Goal: Task Accomplishment & Management: Manage account settings

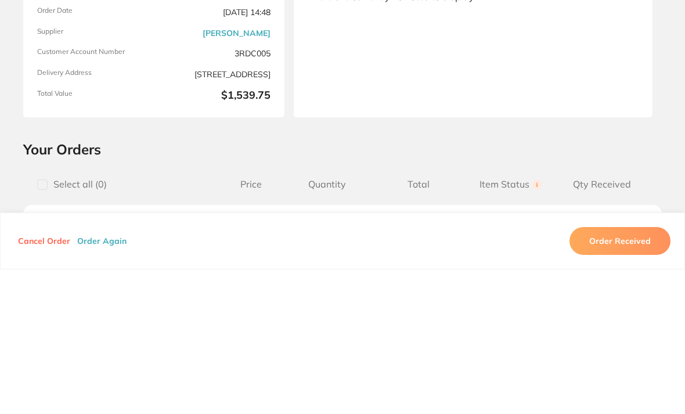
scroll to position [845, 0]
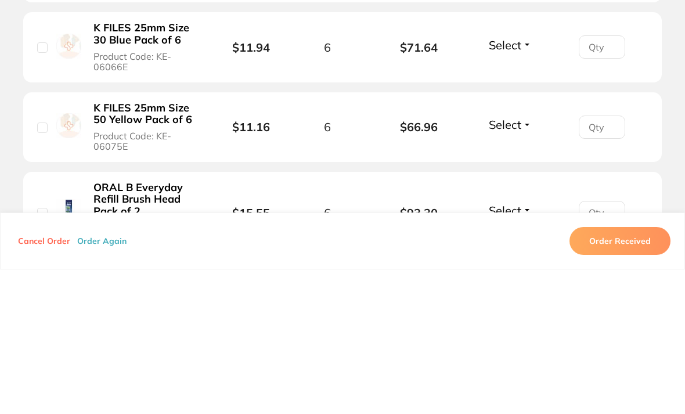
type input "6"
click at [672, 84] on section "Your Orders Select all ( 0 ) Price Quantity Total Item Status You can use this …" at bounding box center [342, 153] width 685 height 1425
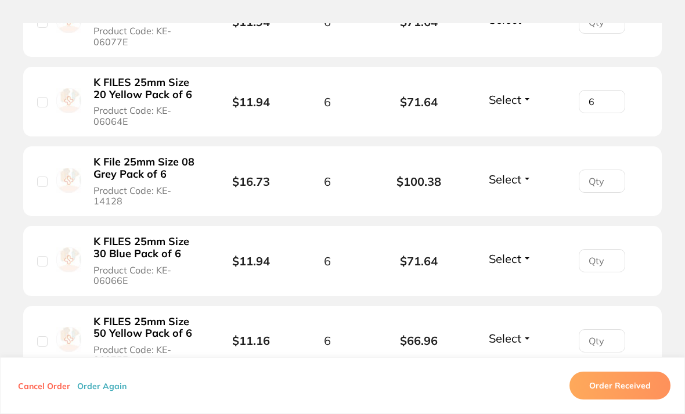
scroll to position [776, 0]
click at [605, 249] on input "number" at bounding box center [602, 260] width 46 height 23
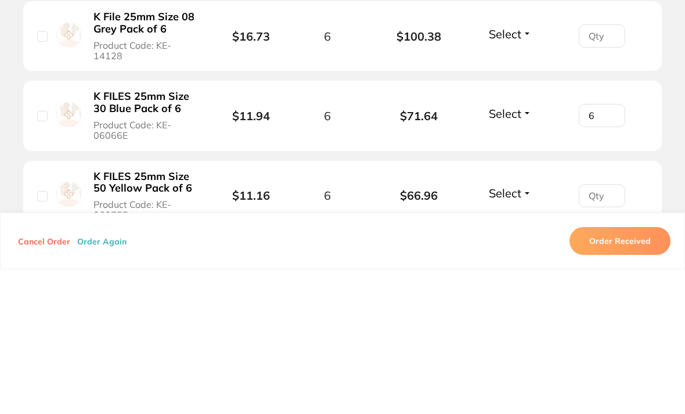
type input "6"
click at [666, 102] on section "Your Orders Select all ( 0 ) Price Quantity Total Item Status You can use this …" at bounding box center [342, 221] width 685 height 1425
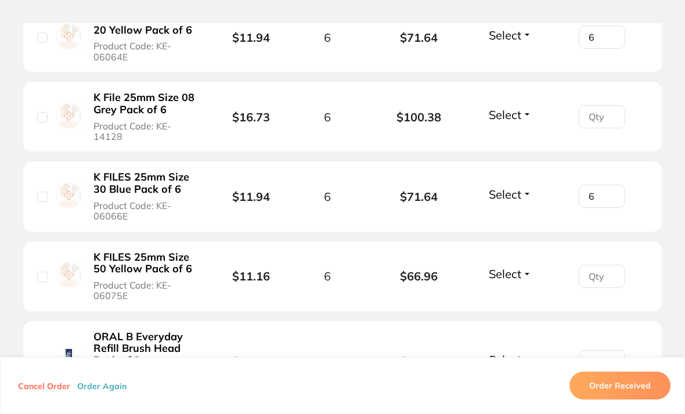
scroll to position [849, 0]
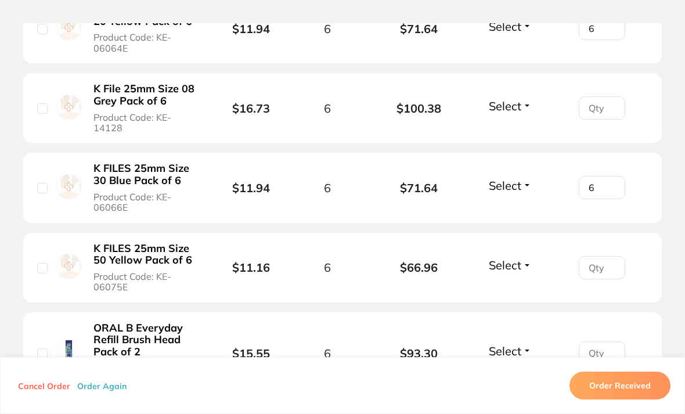
click at [600, 256] on input "number" at bounding box center [602, 267] width 46 height 23
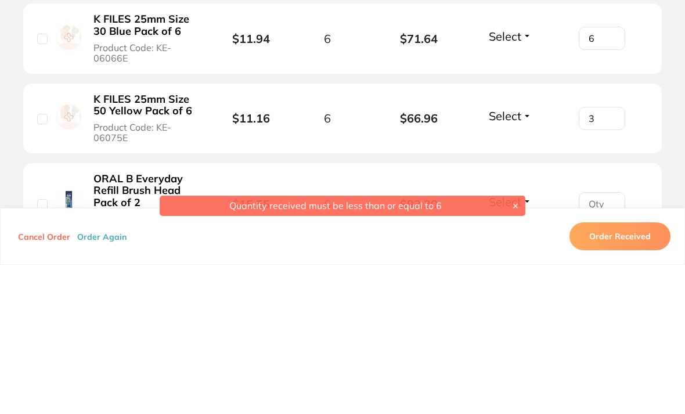
type input "3"
click at [671, 89] on section "Your Orders Select all ( 0 ) Price Quantity Total Item Status You can use this …" at bounding box center [342, 149] width 685 height 1425
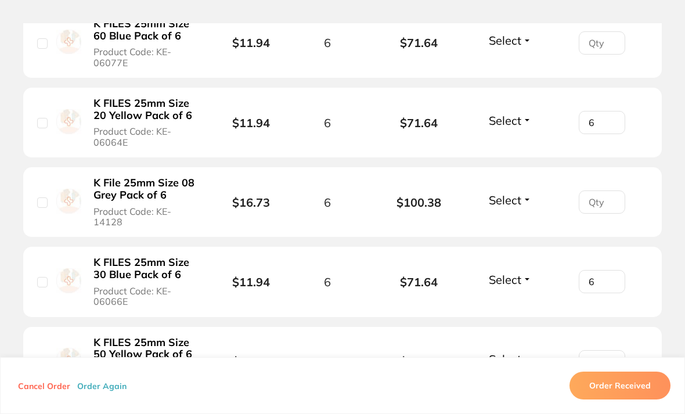
scroll to position [750, 0]
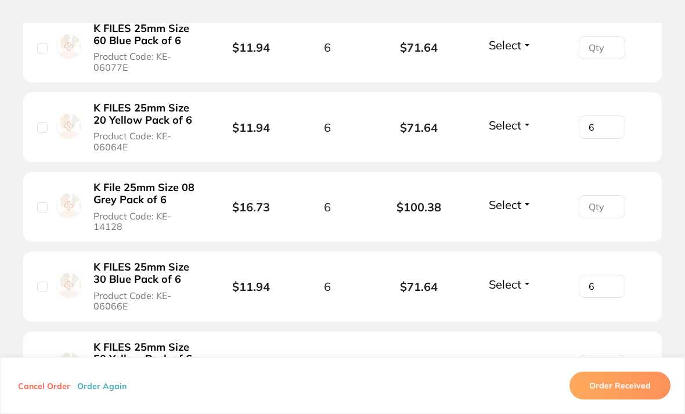
click at [666, 212] on section "Your Orders Select all ( 0 ) Price Quantity Total Item Status You can use this …" at bounding box center [342, 247] width 685 height 1425
click at [637, 195] on div at bounding box center [602, 206] width 92 height 23
click at [641, 116] on div "6" at bounding box center [602, 127] width 92 height 23
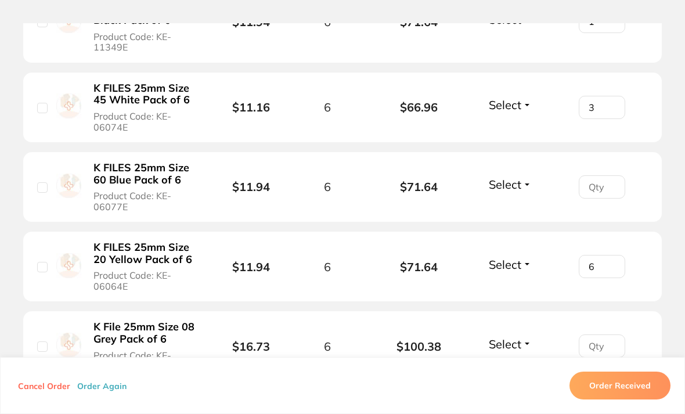
scroll to position [613, 0]
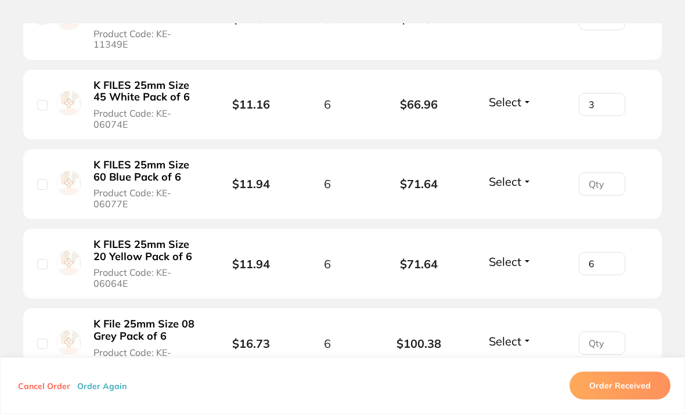
click at [674, 335] on section "Your Orders Select all ( 0 ) Price Quantity Total Item Status You can use this …" at bounding box center [342, 384] width 685 height 1425
click at [660, 213] on ul "[PERSON_NAME] FILES 25mm Size 25 Red Pack of 6 Product Code: KE-11346E $11.94 6…" at bounding box center [342, 413] width 639 height 1238
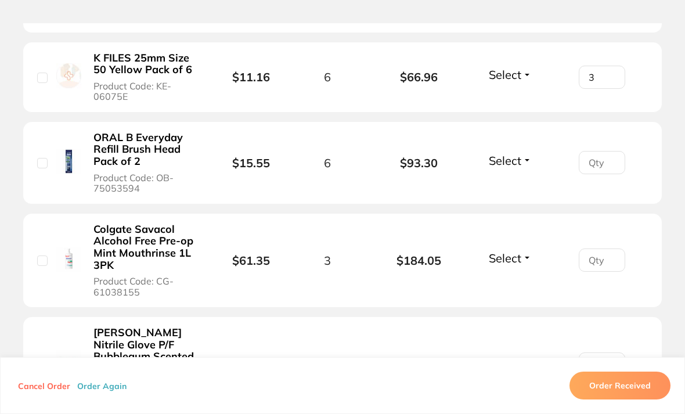
scroll to position [1040, 0]
click at [602, 248] on input "number" at bounding box center [602, 259] width 46 height 23
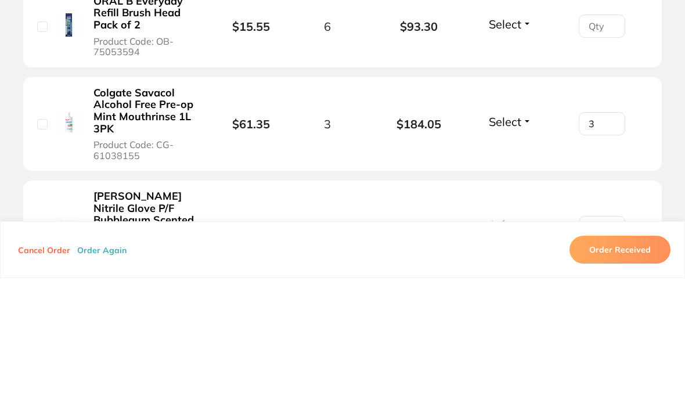
type input "3"
click at [662, 213] on li "Colgate Savacol Alcohol Free Pre-op Mint Mouthrinse 1L 3PK Product Code: CG-610…" at bounding box center [342, 260] width 639 height 95
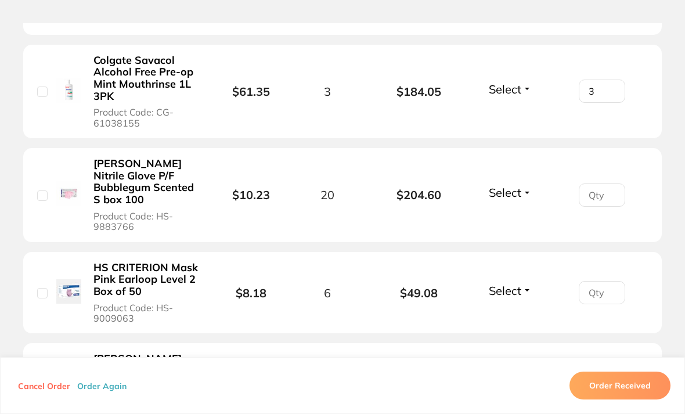
scroll to position [1213, 0]
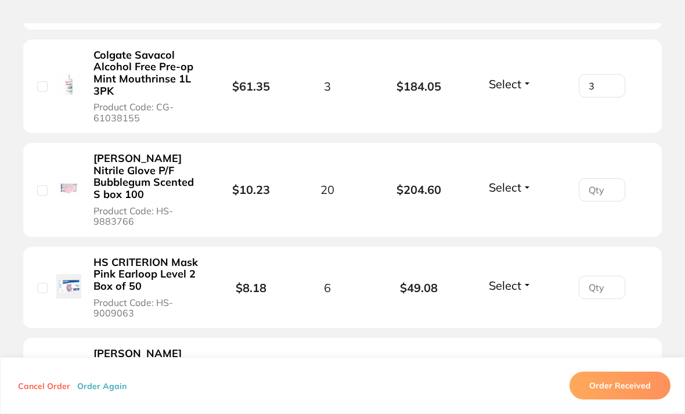
click at [599, 178] on input "number" at bounding box center [602, 189] width 46 height 23
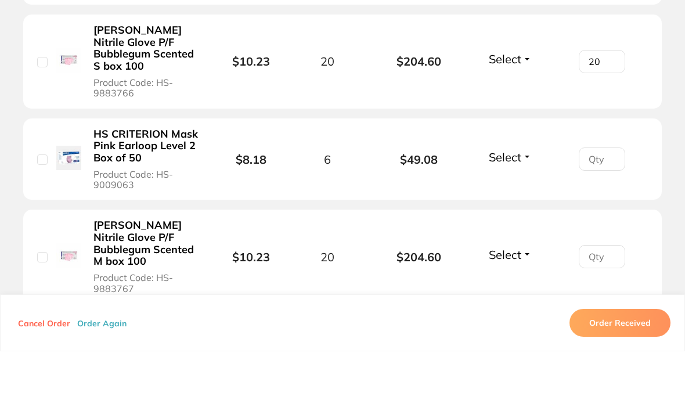
scroll to position [1280, 0]
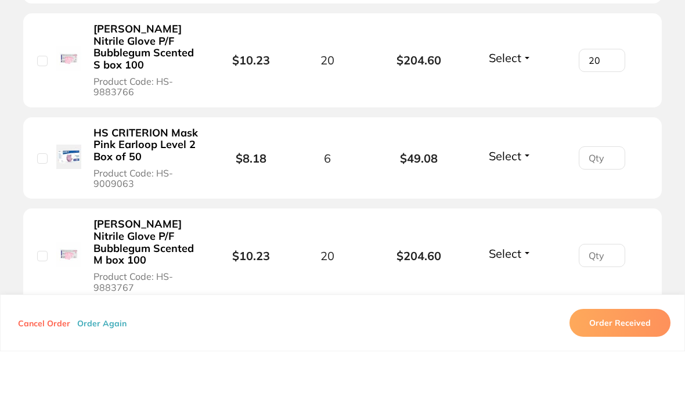
type input "20"
click at [599, 209] on input "number" at bounding box center [602, 220] width 46 height 23
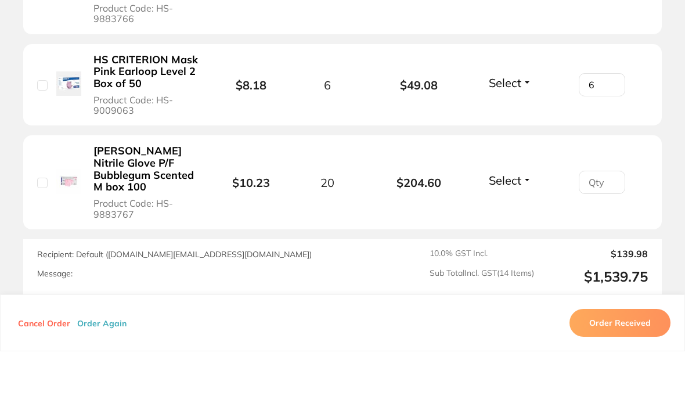
scroll to position [1357, 0]
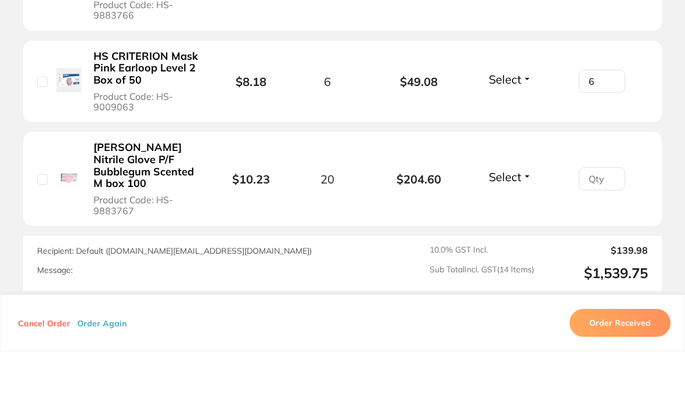
type input "6"
click at [594, 230] on input "number" at bounding box center [602, 241] width 46 height 23
type input "20"
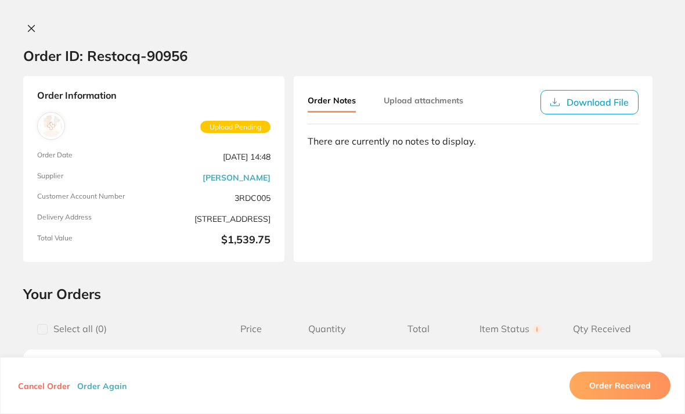
scroll to position [0, 0]
click at [32, 30] on icon at bounding box center [31, 28] width 9 height 9
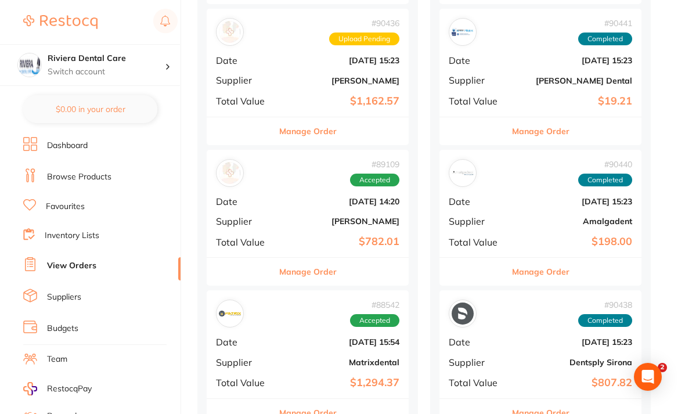
click at [300, 197] on b "[DATE] 14:20" at bounding box center [341, 201] width 116 height 9
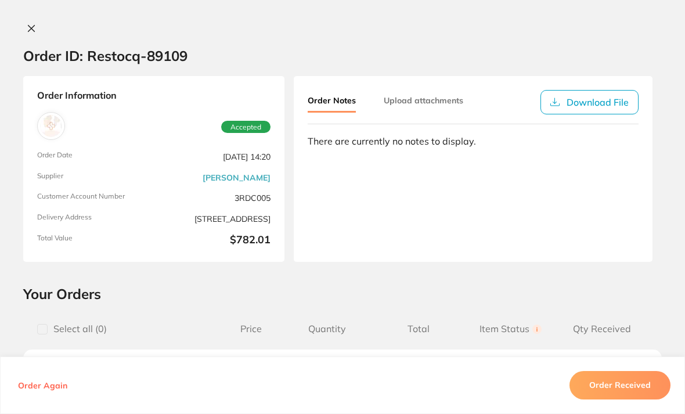
click at [31, 24] on icon at bounding box center [31, 28] width 9 height 9
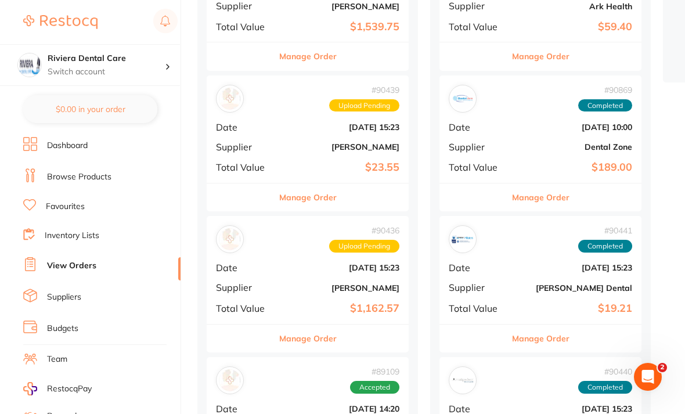
scroll to position [332, 0]
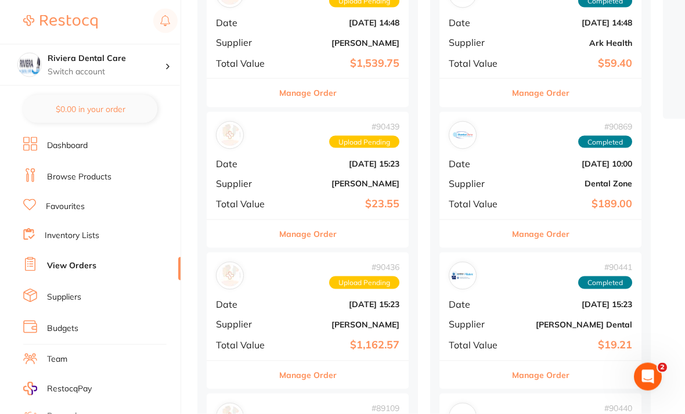
click at [285, 39] on b "[PERSON_NAME]" at bounding box center [341, 42] width 116 height 9
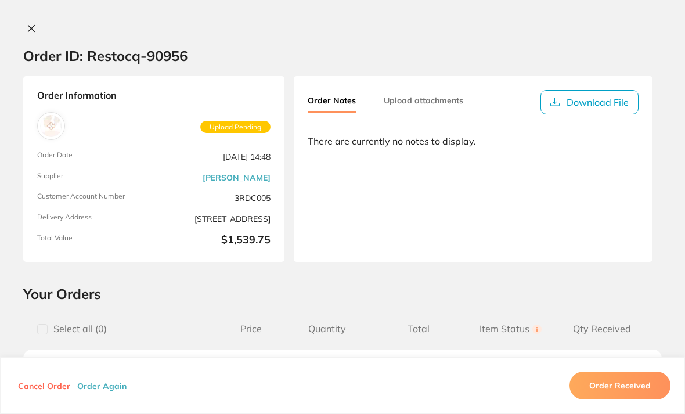
type input "3"
type input "20"
type input "6"
type input "20"
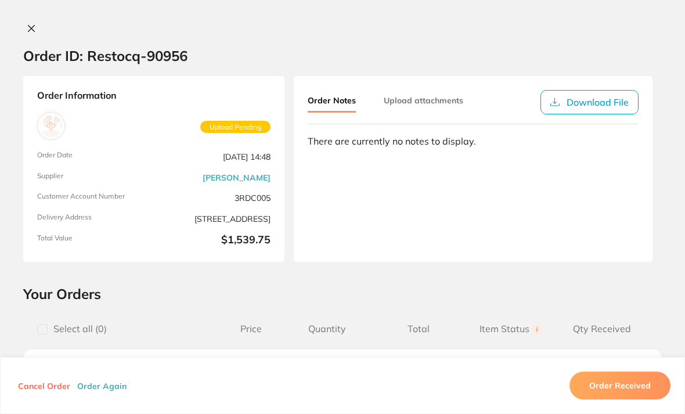
scroll to position [0, 0]
click at [33, 28] on icon at bounding box center [31, 28] width 9 height 9
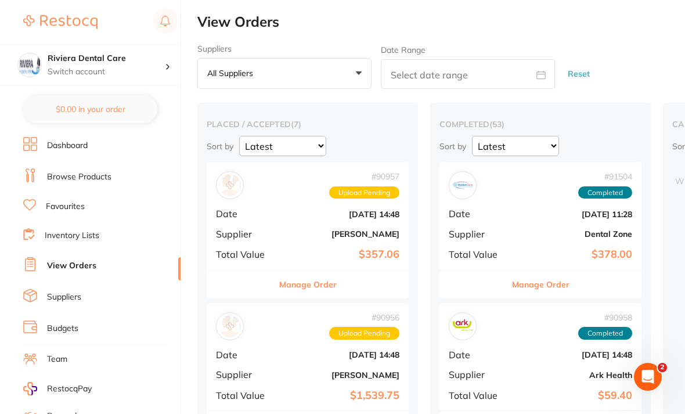
click at [293, 205] on div "# 90957 Upload Pending Date [DATE] 14:48 Supplier [PERSON_NAME] Total Value $35…" at bounding box center [308, 215] width 202 height 107
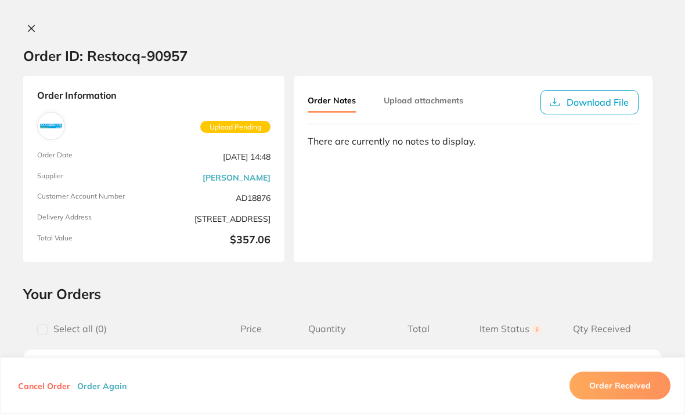
scroll to position [-1, 0]
click at [34, 28] on icon at bounding box center [31, 28] width 9 height 9
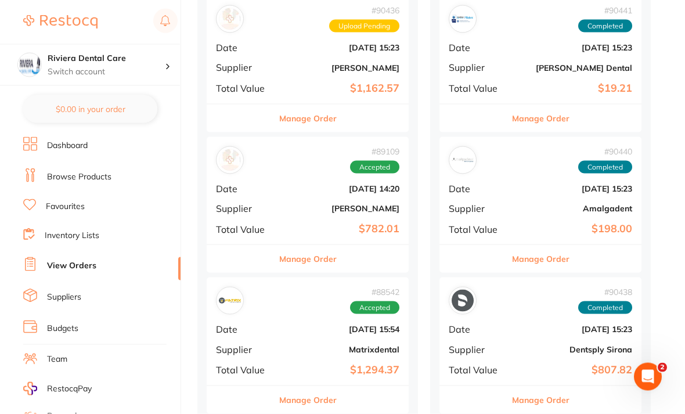
scroll to position [594, 0]
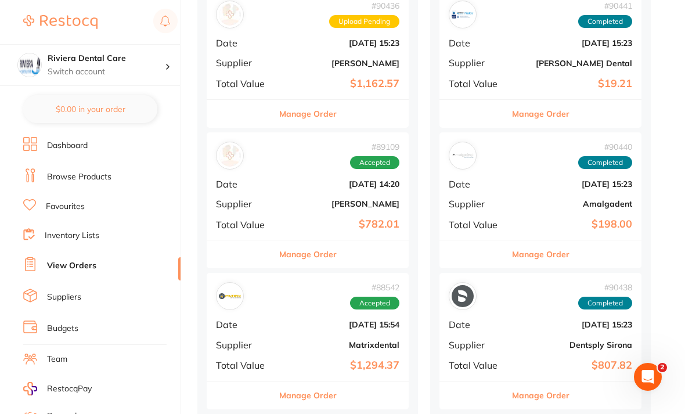
click at [310, 185] on div "# 89109 Accepted Date [DATE] 14:20 Supplier [PERSON_NAME] Total Value $782.01" at bounding box center [308, 185] width 202 height 107
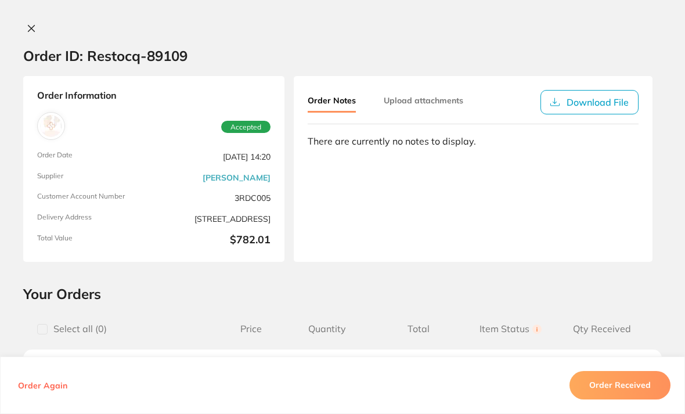
click at [34, 26] on icon at bounding box center [31, 28] width 9 height 9
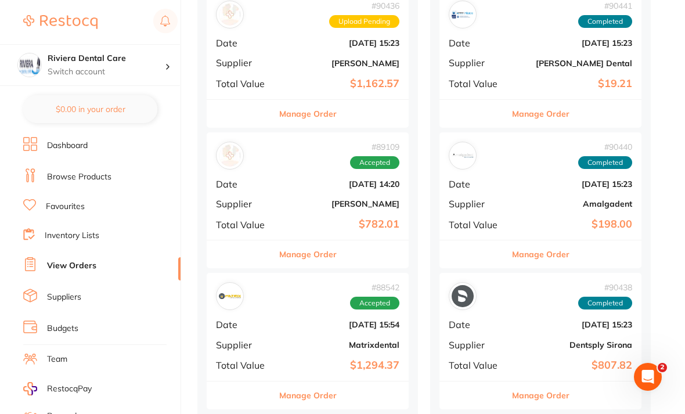
click at [314, 179] on b "[DATE] 14:20" at bounding box center [341, 183] width 116 height 9
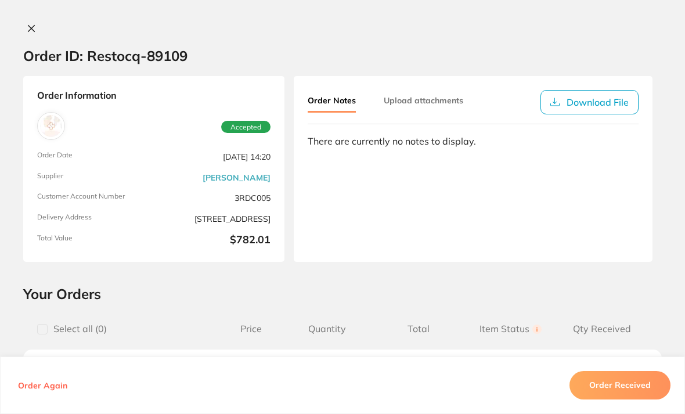
click at [32, 26] on icon at bounding box center [31, 28] width 9 height 9
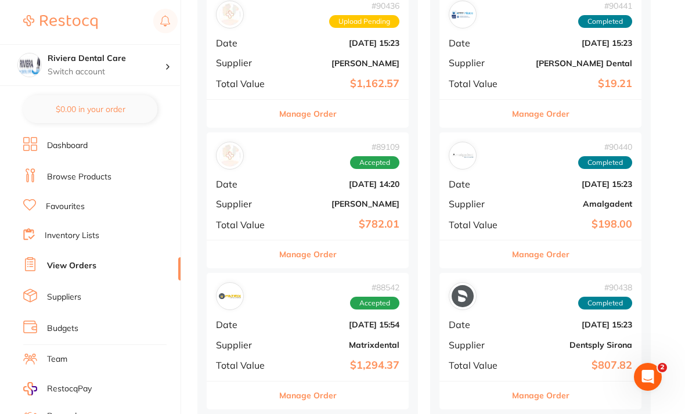
click at [300, 45] on div "# 90436 Upload Pending Date [DATE] 15:23 Supplier [PERSON_NAME] Total Value $1,…" at bounding box center [308, 44] width 202 height 107
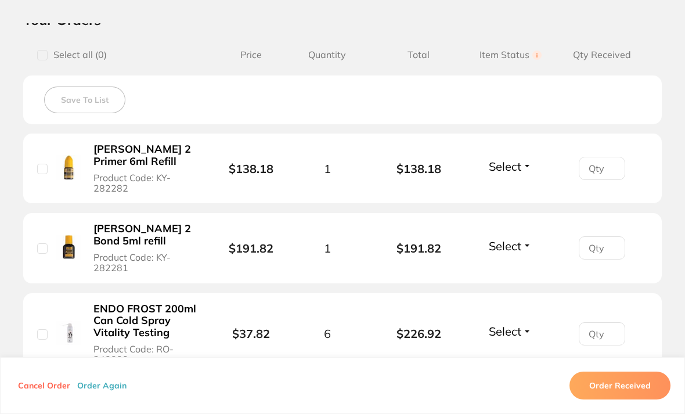
scroll to position [282, 0]
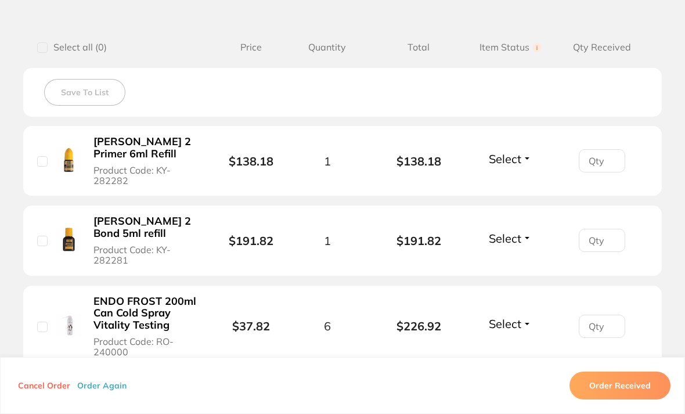
click at [601, 157] on input "number" at bounding box center [602, 160] width 46 height 23
type input "1"
click at [643, 141] on li "[PERSON_NAME] 2 Primer 6ml Refill Product Code: KY-282282 $138.18 1 $138.18 Sel…" at bounding box center [342, 161] width 639 height 70
click at [600, 236] on input "number" at bounding box center [602, 240] width 46 height 23
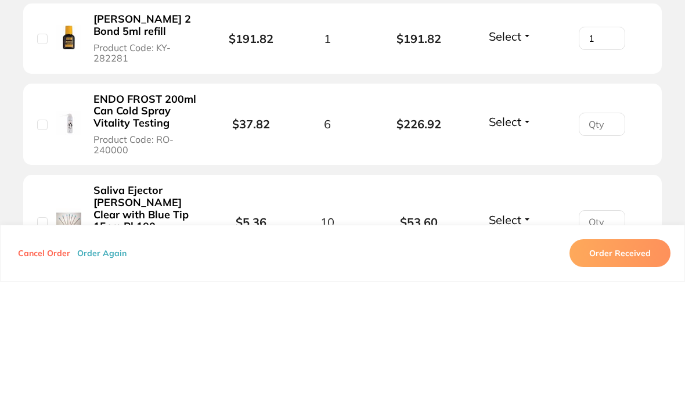
scroll to position [356, 0]
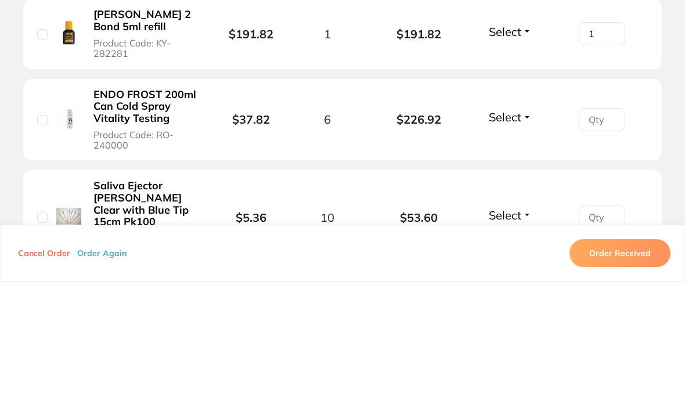
type input "1"
click at [592, 240] on input "number" at bounding box center [602, 251] width 46 height 23
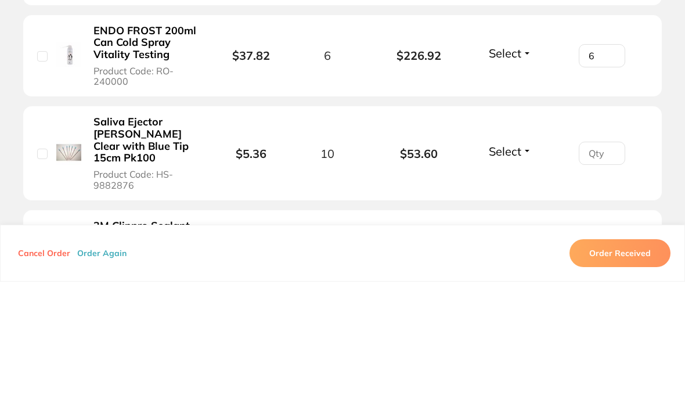
scroll to position [424, 0]
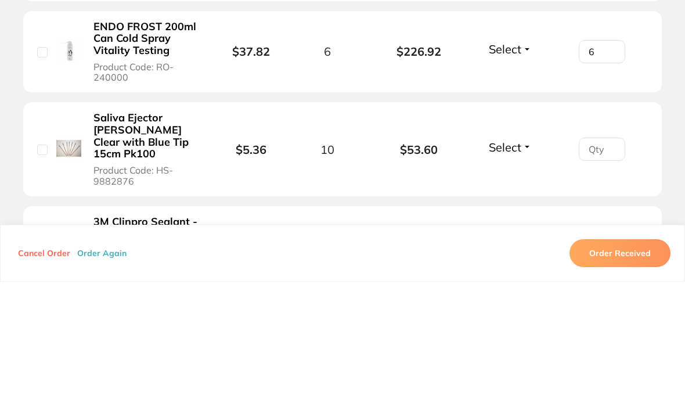
type input "6"
click at [598, 270] on input "number" at bounding box center [602, 281] width 46 height 23
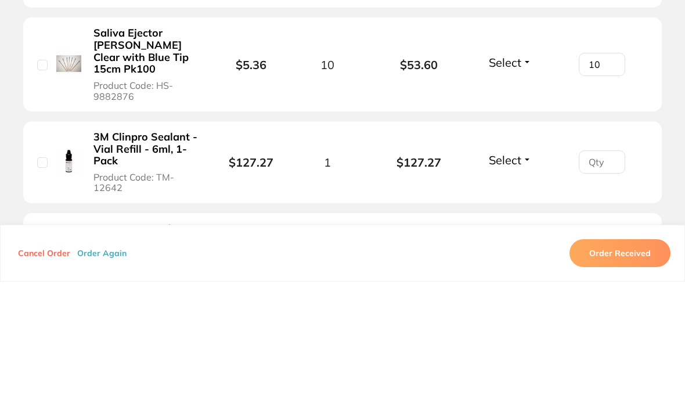
scroll to position [511, 0]
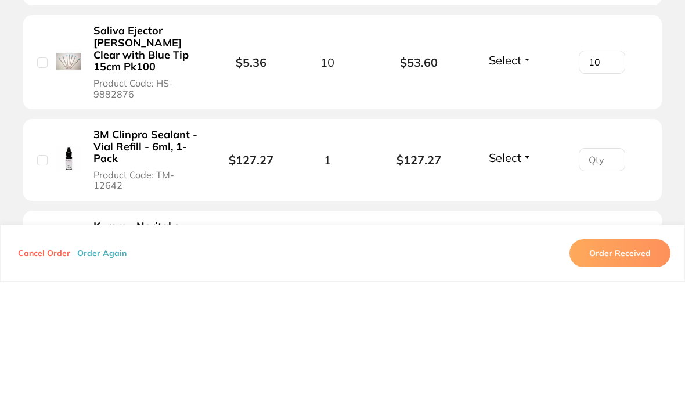
type input "10"
click at [601, 281] on input "number" at bounding box center [602, 292] width 46 height 23
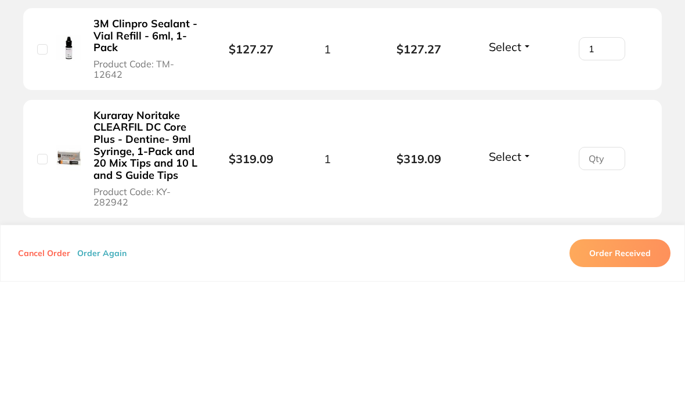
scroll to position [623, 0]
type input "1"
click at [593, 279] on input "number" at bounding box center [602, 290] width 46 height 23
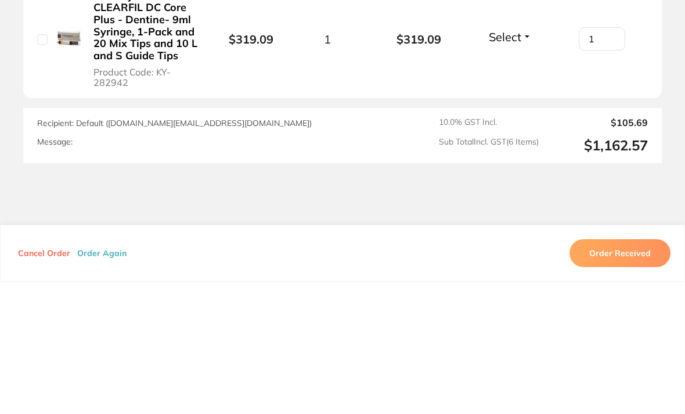
scroll to position [739, 0]
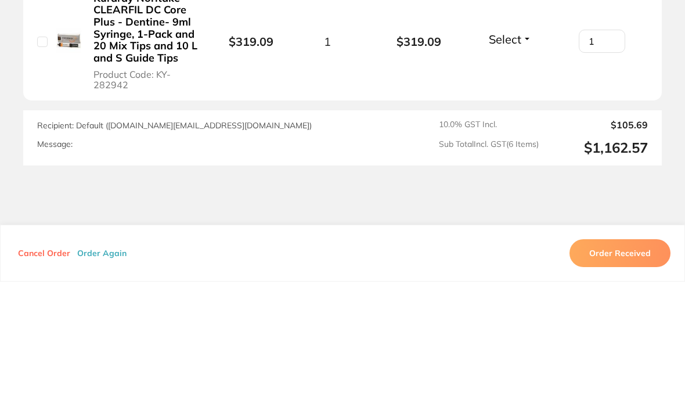
type input "1"
click at [649, 171] on div "Order ID: Restocq- 90436 Order Information Upload Pending Order Date [DATE] 15:…" at bounding box center [342, 218] width 685 height 391
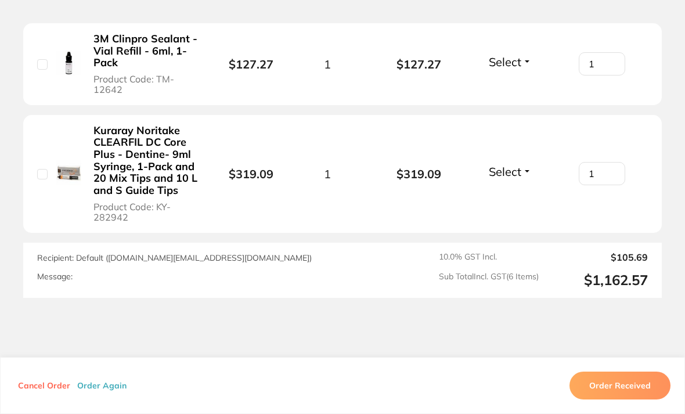
click at [621, 400] on button "Order Received" at bounding box center [620, 386] width 101 height 28
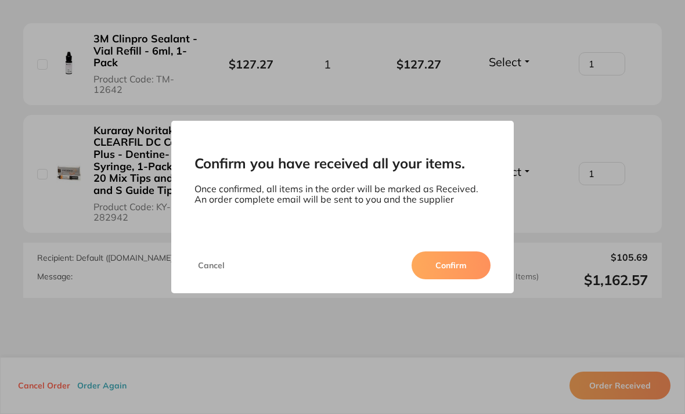
click at [451, 274] on button "Confirm" at bounding box center [451, 265] width 79 height 28
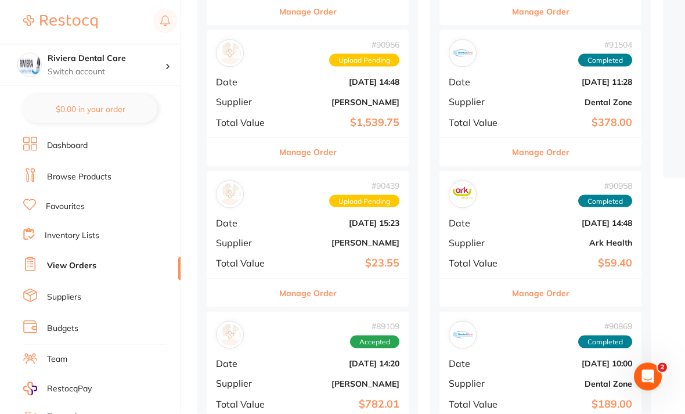
scroll to position [272, 0]
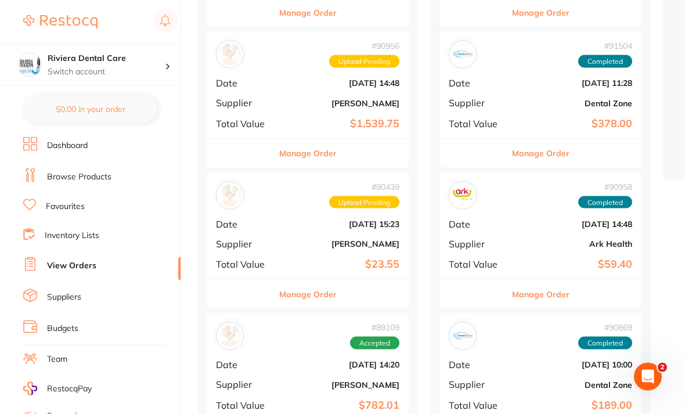
click at [306, 221] on b "[DATE] 15:23" at bounding box center [341, 224] width 116 height 9
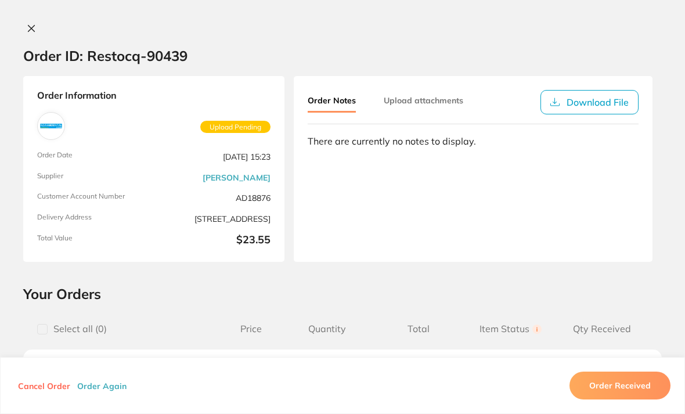
click at [35, 21] on div "Order ID: Restocq- 90439 Order Information Upload Pending Order Date [DATE] 15:…" at bounding box center [342, 207] width 685 height 414
click at [29, 27] on icon at bounding box center [31, 28] width 9 height 9
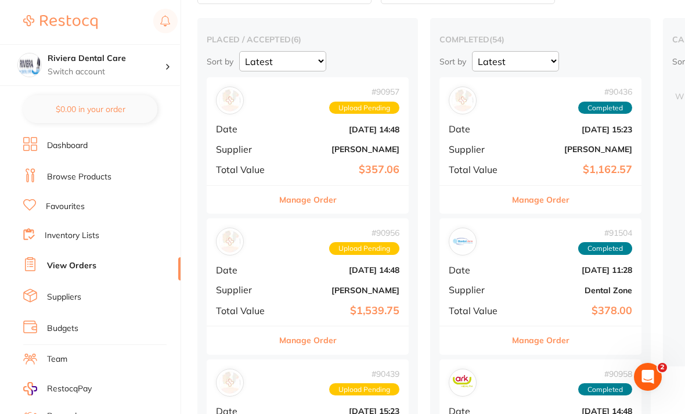
scroll to position [84, 0]
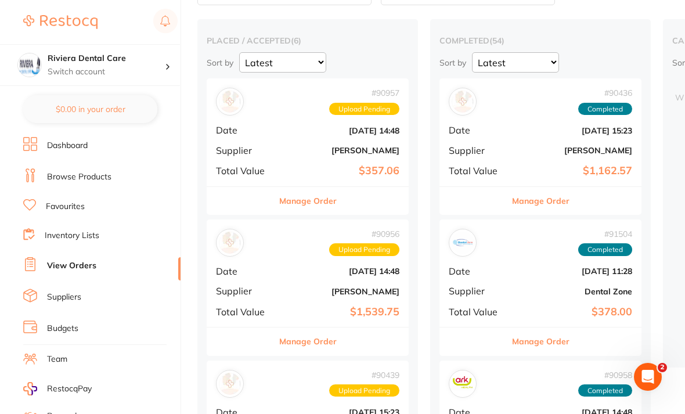
click at [292, 130] on b "[DATE] 14:48" at bounding box center [341, 130] width 116 height 9
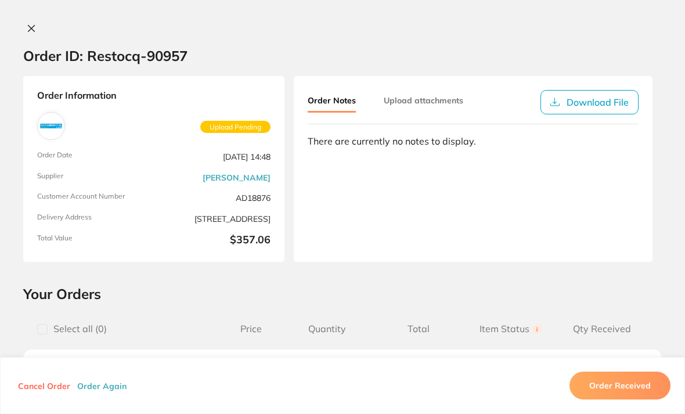
click at [38, 27] on button at bounding box center [31, 29] width 16 height 12
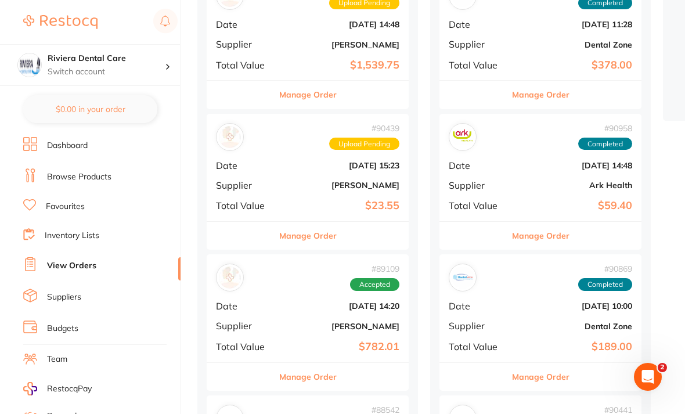
scroll to position [330, 0]
click at [297, 164] on b "[DATE] 15:23" at bounding box center [341, 165] width 116 height 9
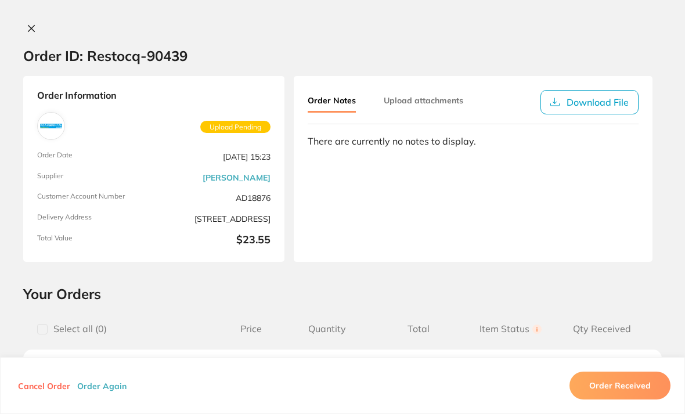
click at [34, 26] on icon at bounding box center [31, 29] width 6 height 6
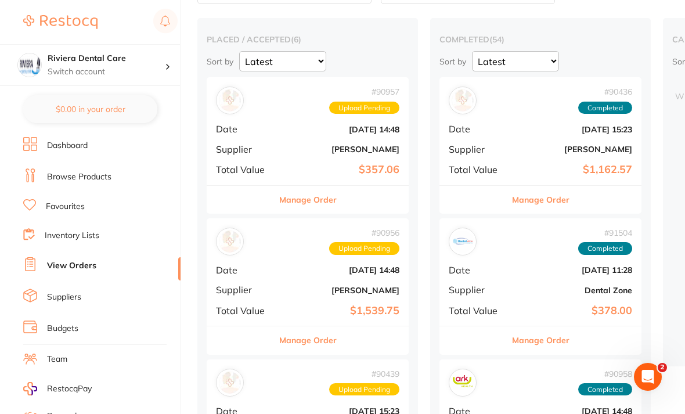
scroll to position [56, 0]
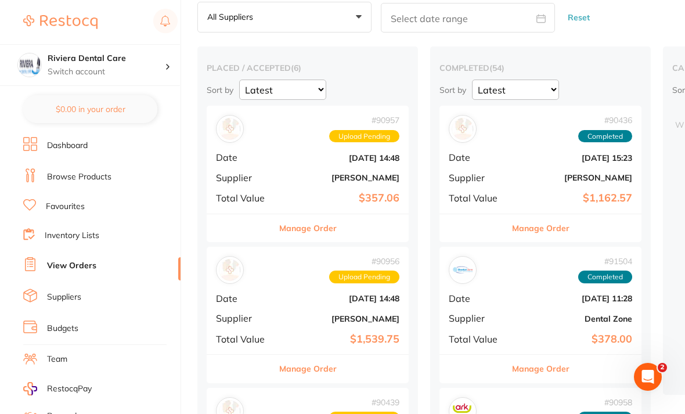
click at [299, 142] on div "# 90957 Upload Pending" at bounding box center [308, 129] width 184 height 28
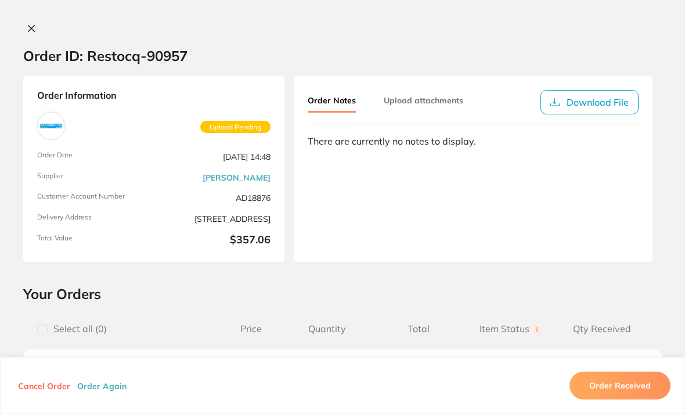
click at [34, 19] on div "Order ID: Restocq- 90957 Order Information Upload Pending Order Date [DATE] 14:…" at bounding box center [342, 207] width 685 height 414
click at [33, 32] on icon at bounding box center [31, 28] width 9 height 9
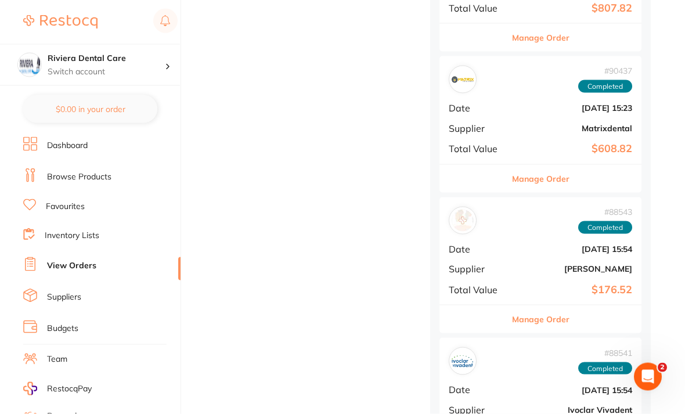
click at [539, 245] on b "[DATE] 15:54" at bounding box center [574, 249] width 116 height 9
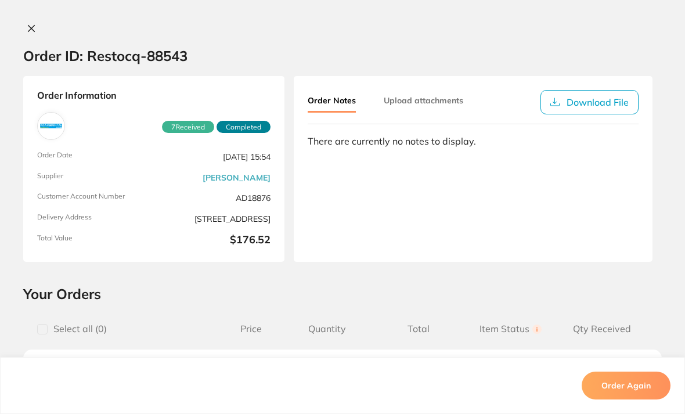
click at [33, 27] on icon at bounding box center [31, 29] width 6 height 6
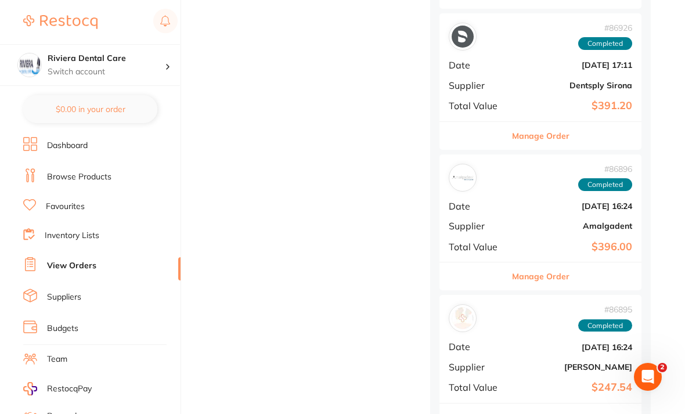
scroll to position [2434, 0]
